Goal: Contribute content

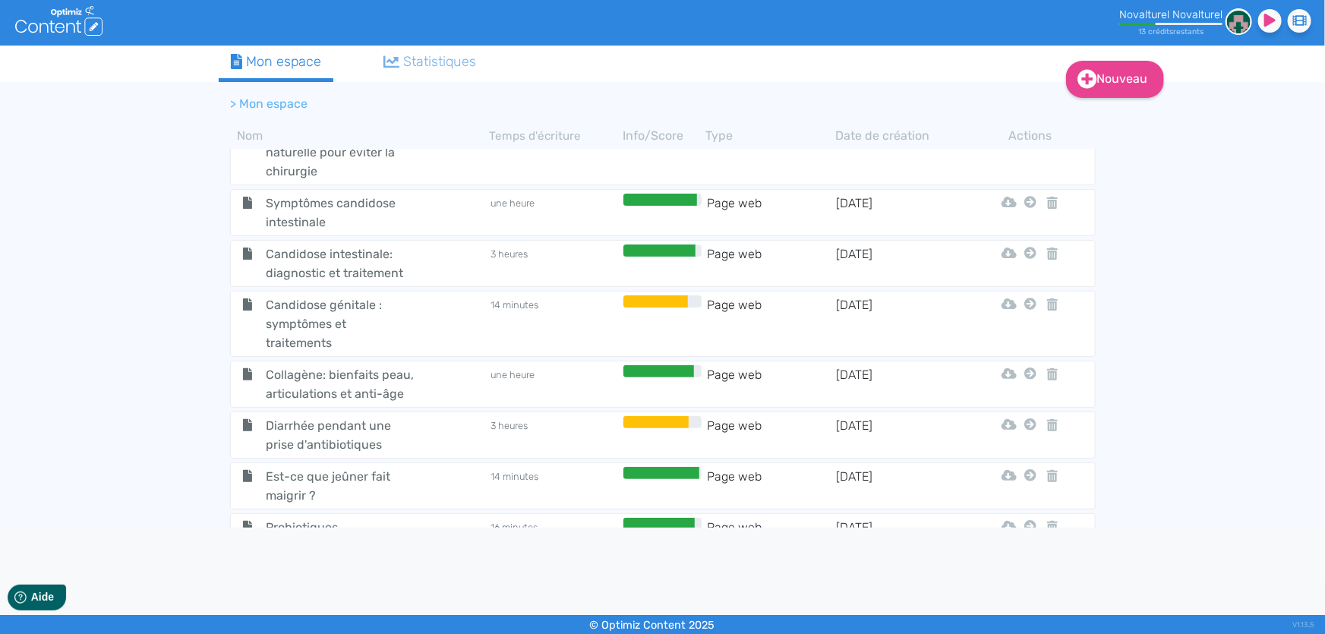
scroll to position [1329, 0]
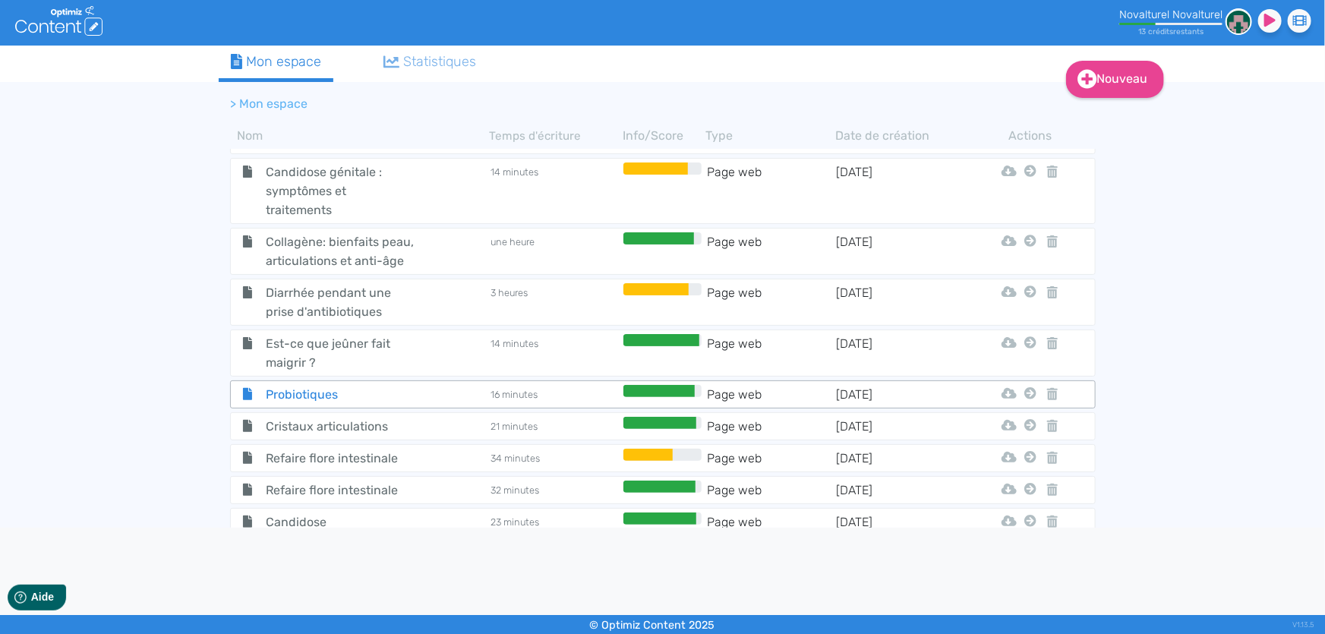
click at [356, 387] on span "Probiotiques" at bounding box center [339, 394] width 171 height 19
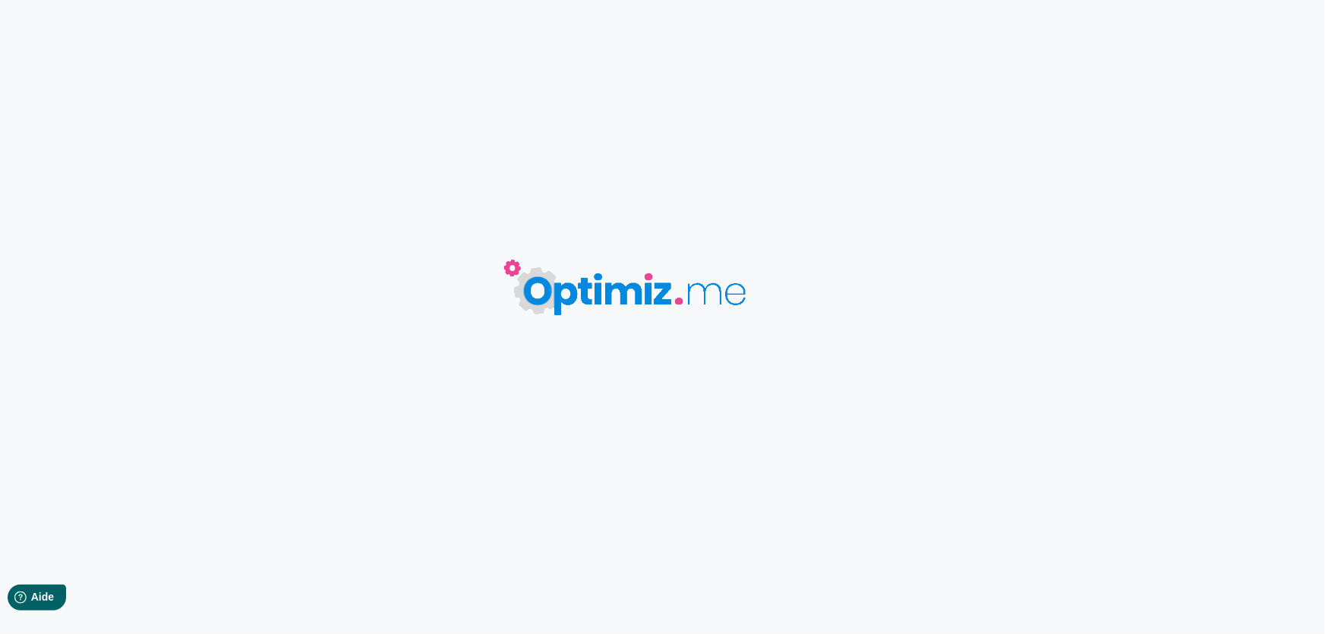
type input "Probiotiques"
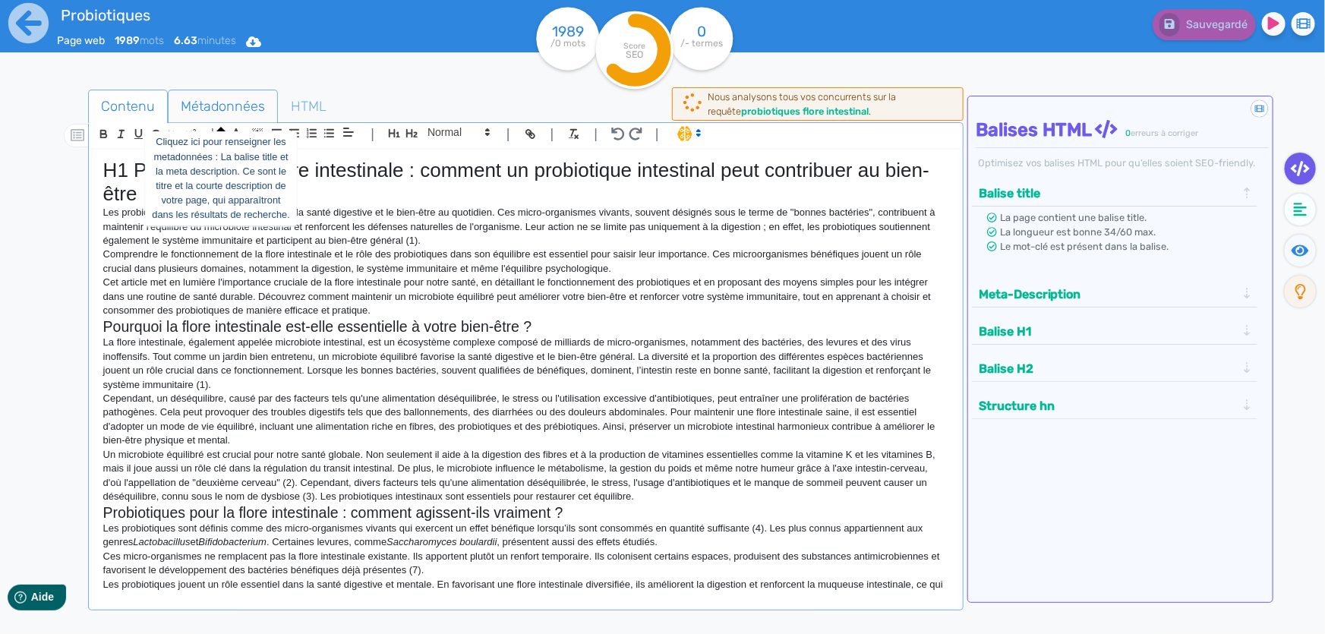
click at [225, 106] on span "Métadonnées" at bounding box center [223, 106] width 109 height 41
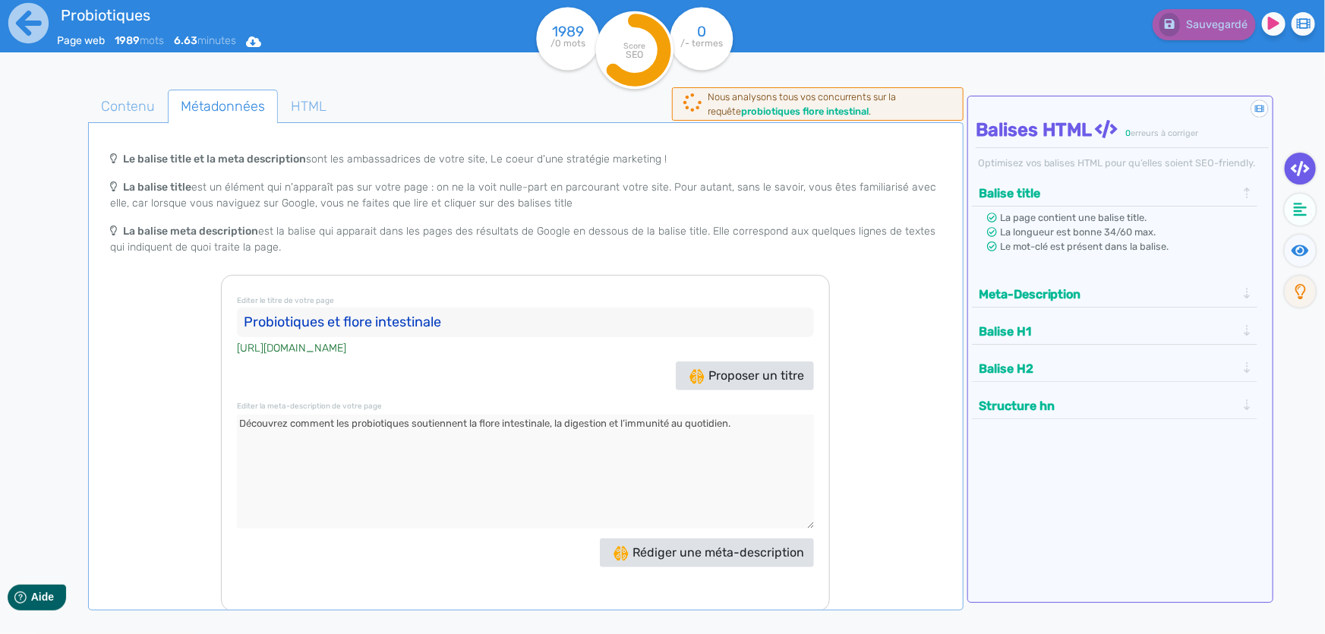
drag, startPoint x: 746, startPoint y: 425, endPoint x: 236, endPoint y: 412, distance: 509.7
click at [236, 412] on div "Editer le titre de votre page Probiotiques et flore intestinale [URL][DOMAIN_NA…" at bounding box center [525, 443] width 609 height 336
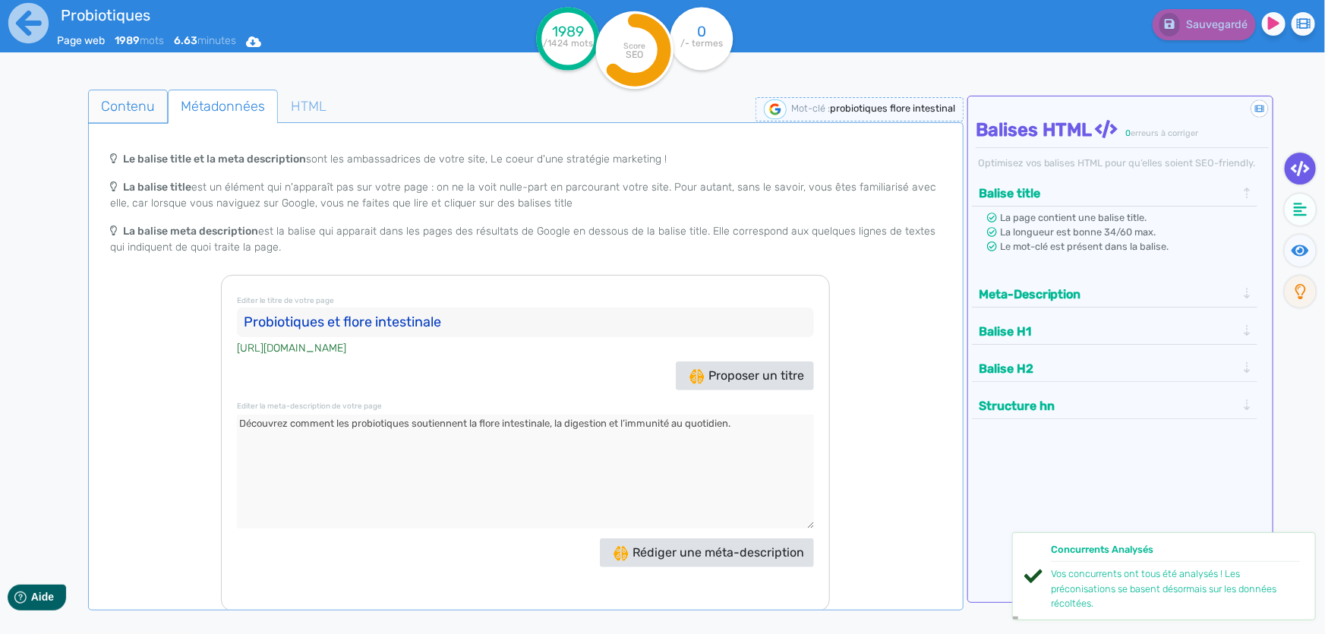
click at [135, 99] on span "Contenu" at bounding box center [128, 106] width 78 height 41
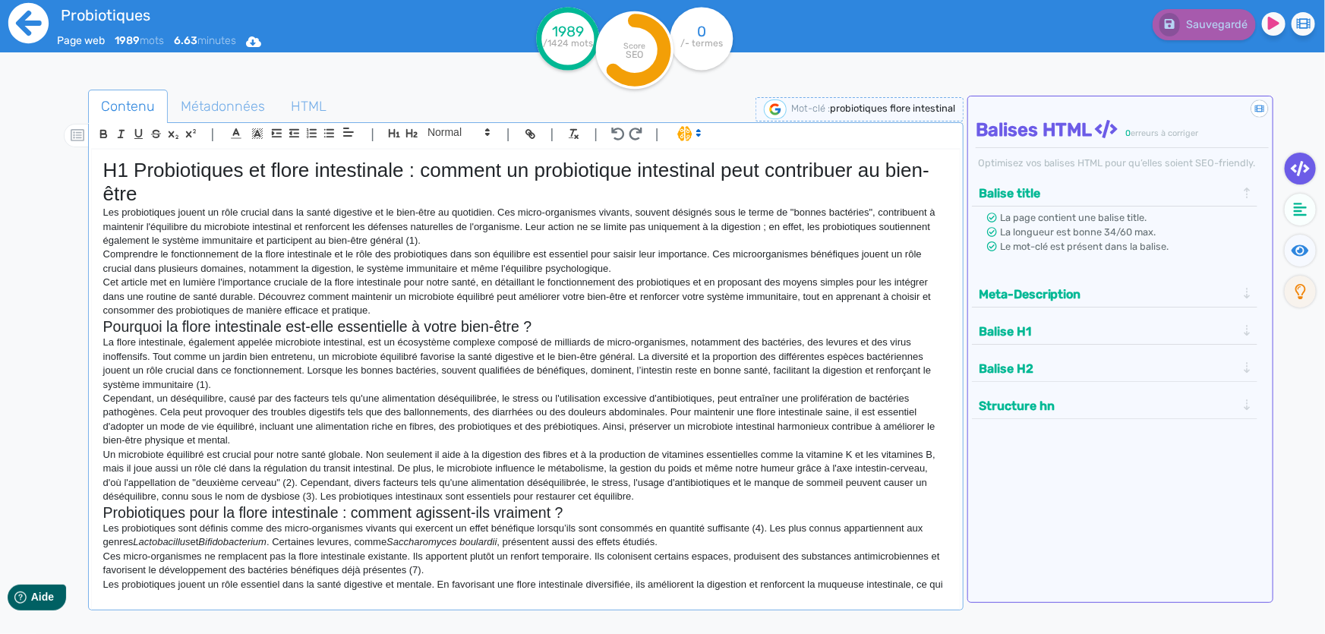
click at [29, 20] on icon at bounding box center [28, 23] width 40 height 40
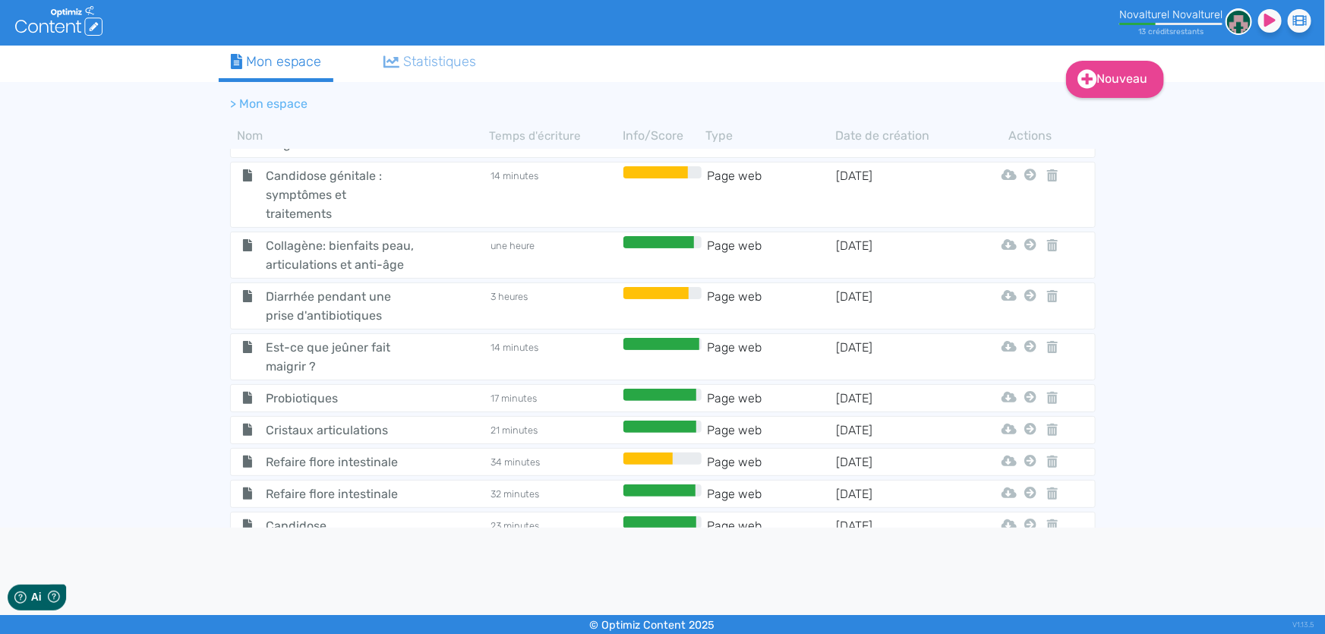
scroll to position [1329, 0]
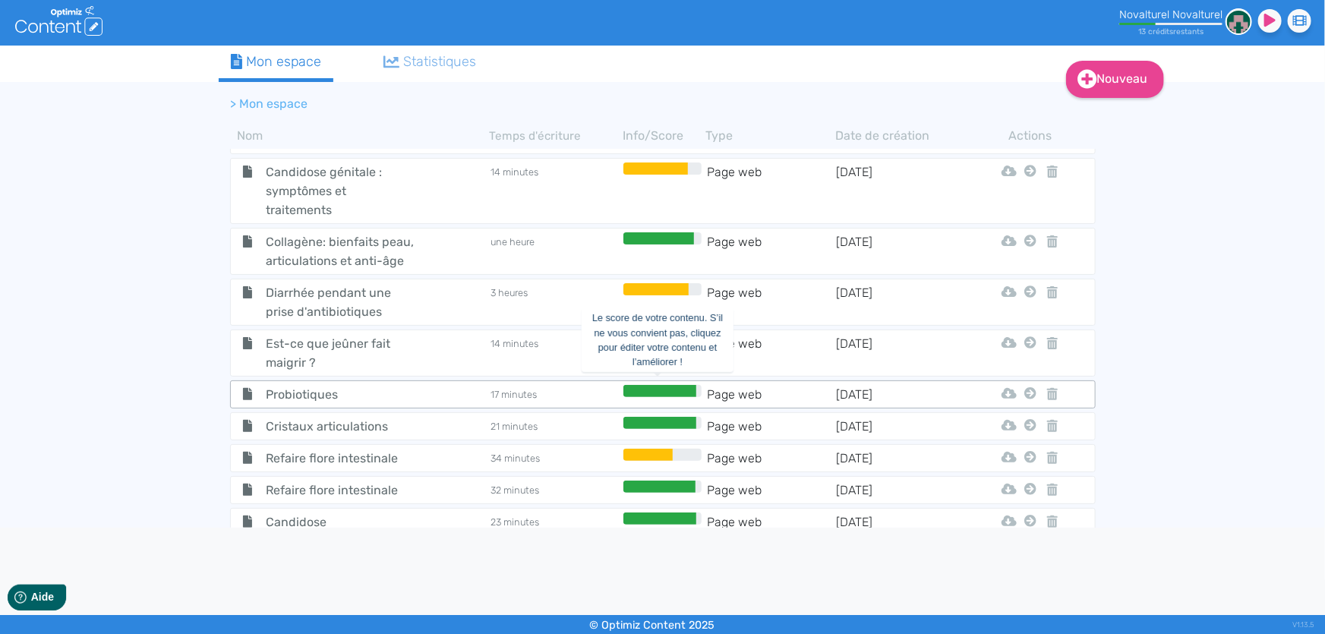
click at [664, 385] on div at bounding box center [660, 391] width 74 height 12
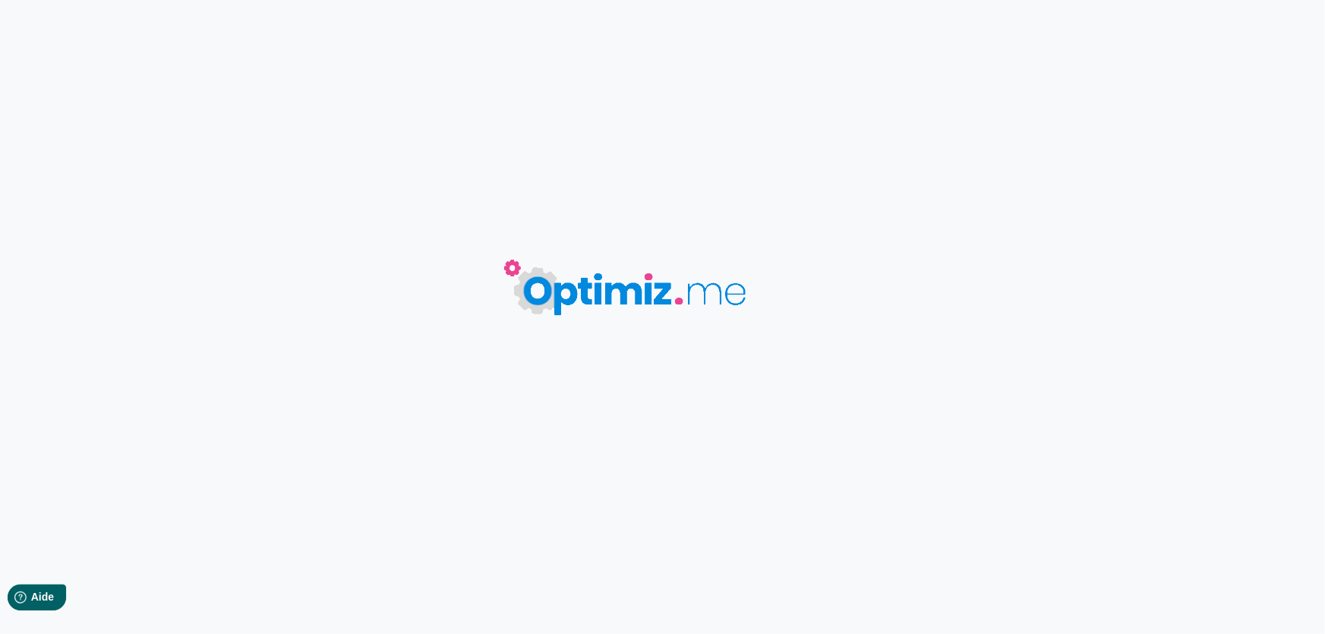
type input "Probiotiques"
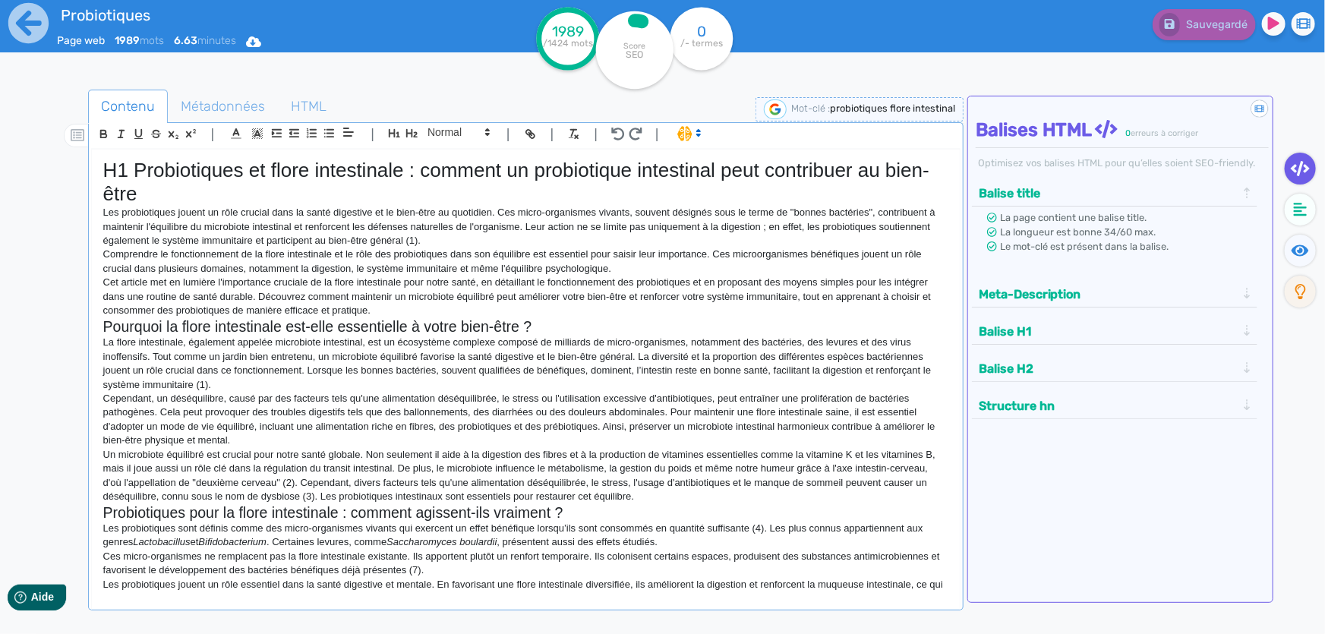
click at [686, 235] on p "Les probiotiques jouent un rôle crucial dans la santé digestive et le bien-être…" at bounding box center [525, 227] width 845 height 42
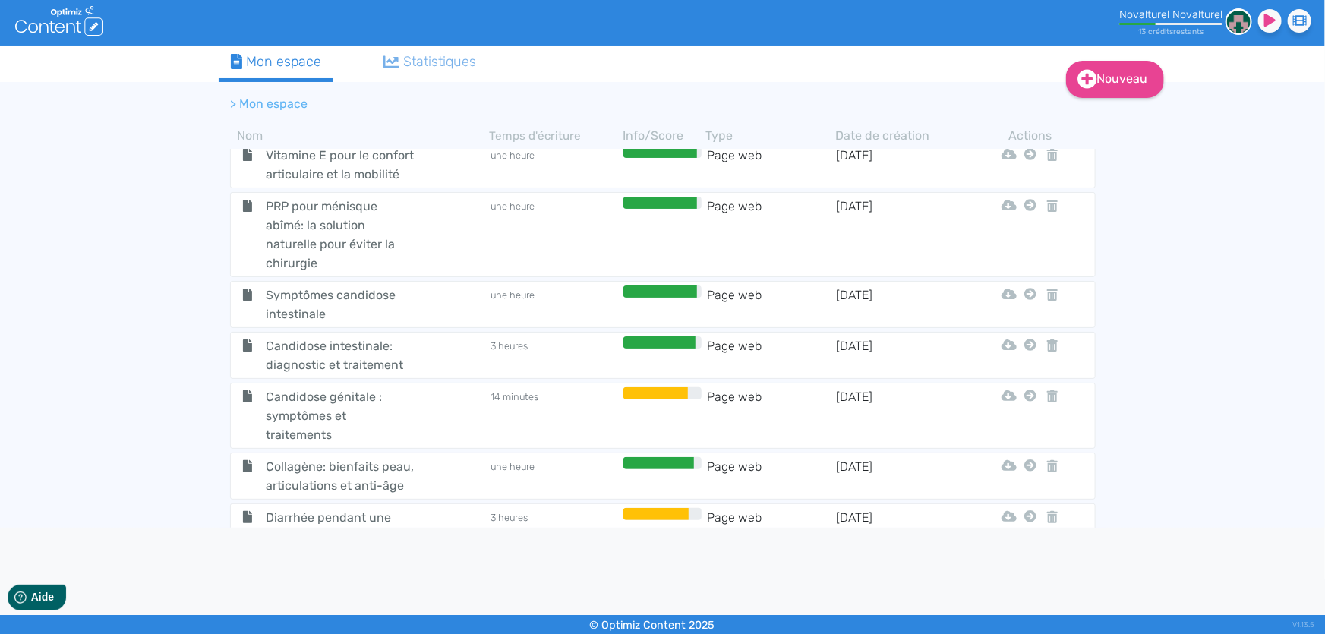
scroll to position [1329, 0]
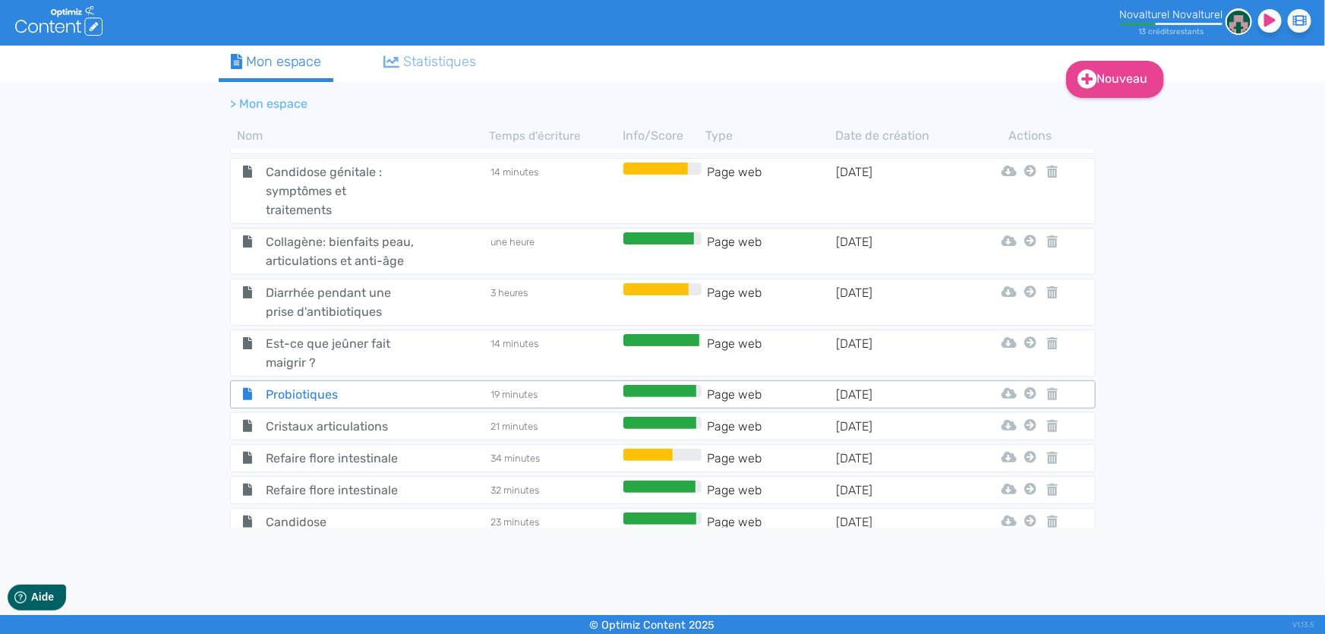
click at [426, 386] on div "Probiotiques" at bounding box center [360, 394] width 257 height 19
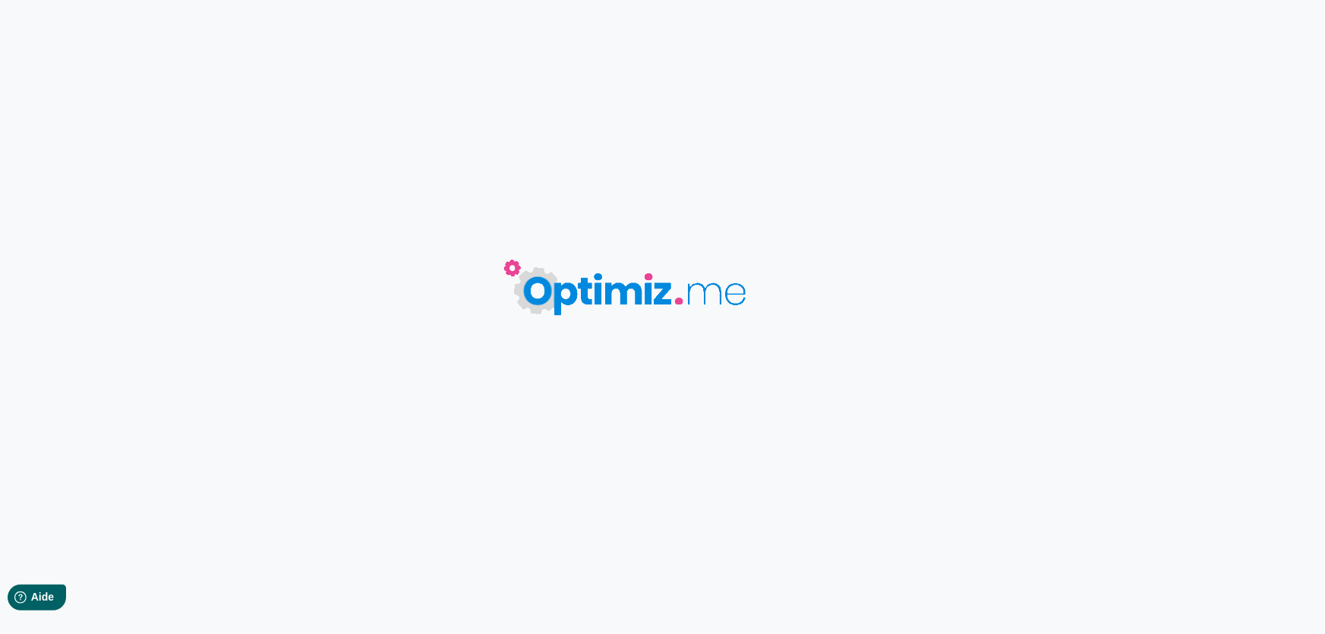
type input "Probiotiques"
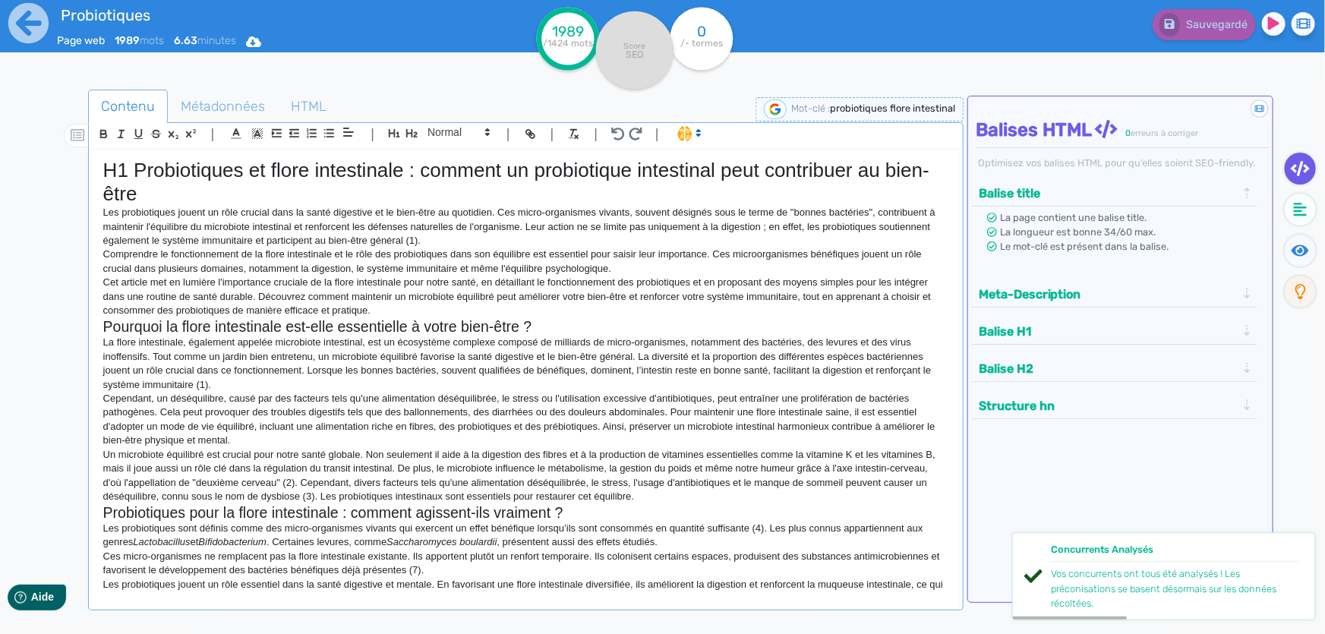
scroll to position [137, 0]
